Goal: Find specific page/section

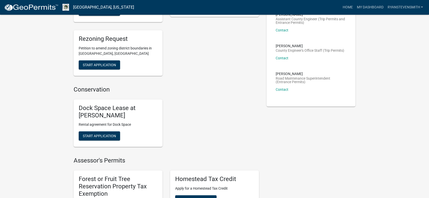
scroll to position [254, 0]
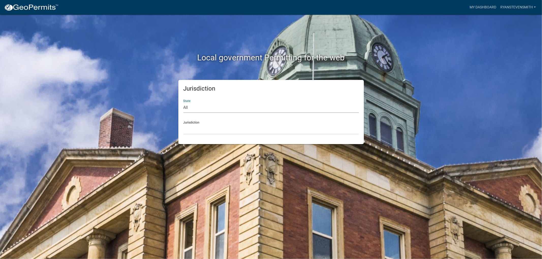
click at [306, 108] on select "All [US_STATE] [US_STATE] [US_STATE] [US_STATE] [US_STATE] [US_STATE] [US_STATE…" at bounding box center [270, 108] width 175 height 10
select select "[US_STATE]"
click at [183, 103] on select "All [US_STATE] [US_STATE] [US_STATE] [US_STATE] [US_STATE] [US_STATE] [US_STATE…" at bounding box center [270, 108] width 175 height 10
click at [305, 128] on select "[GEOGRAPHIC_DATA], [US_STATE] [GEOGRAPHIC_DATA], [US_STATE] [GEOGRAPHIC_DATA], …" at bounding box center [270, 129] width 175 height 10
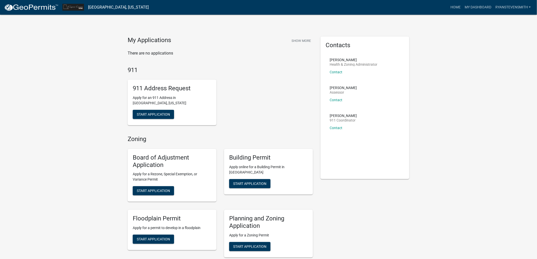
click at [465, 75] on div "My Applications Show More There are no applications 911 911 Address Request App…" at bounding box center [268, 198] width 537 height 396
click at [488, 60] on div "My Applications Show More There are no applications 911 911 Address Request App…" at bounding box center [268, 198] width 537 height 396
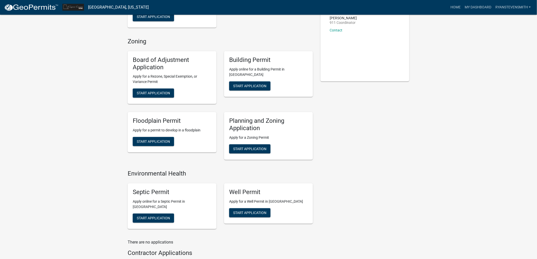
scroll to position [13, 0]
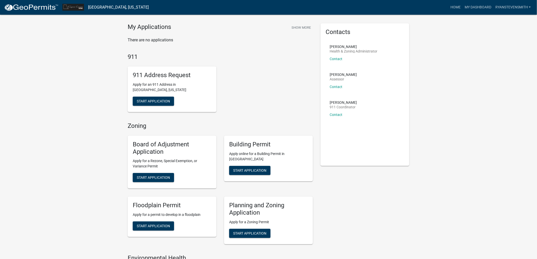
click at [479, 101] on div "My Applications Show More There are no applications 911 911 Address Request App…" at bounding box center [268, 185] width 537 height 396
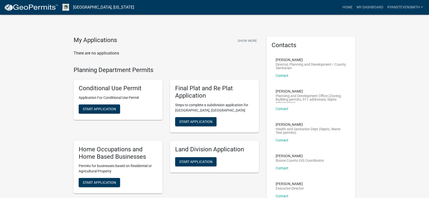
scroll to position [254, 0]
